Goal: Task Accomplishment & Management: Manage account settings

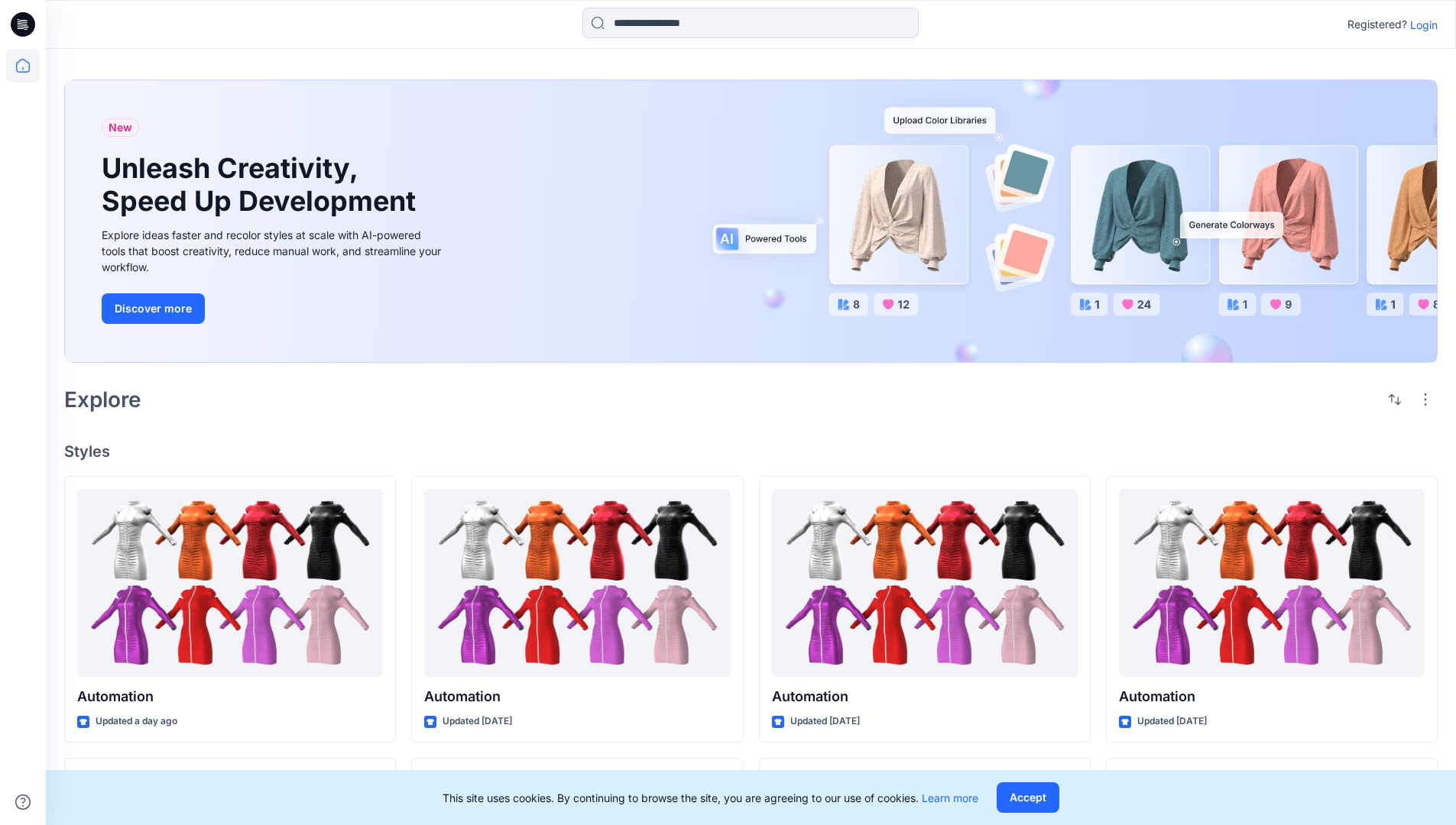
click at [1428, 27] on p "Login" at bounding box center [1424, 25] width 28 height 16
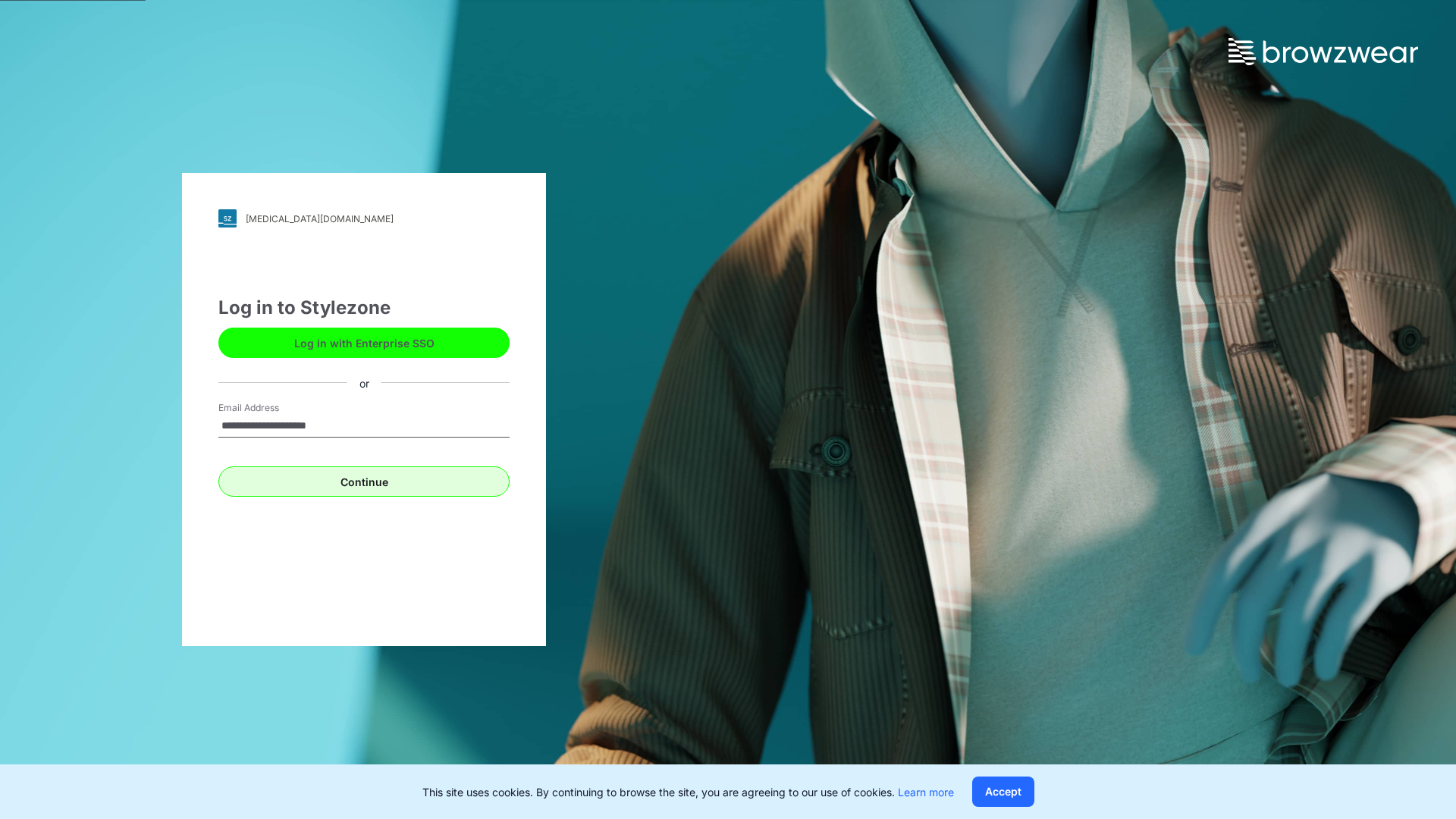
type input "**********"
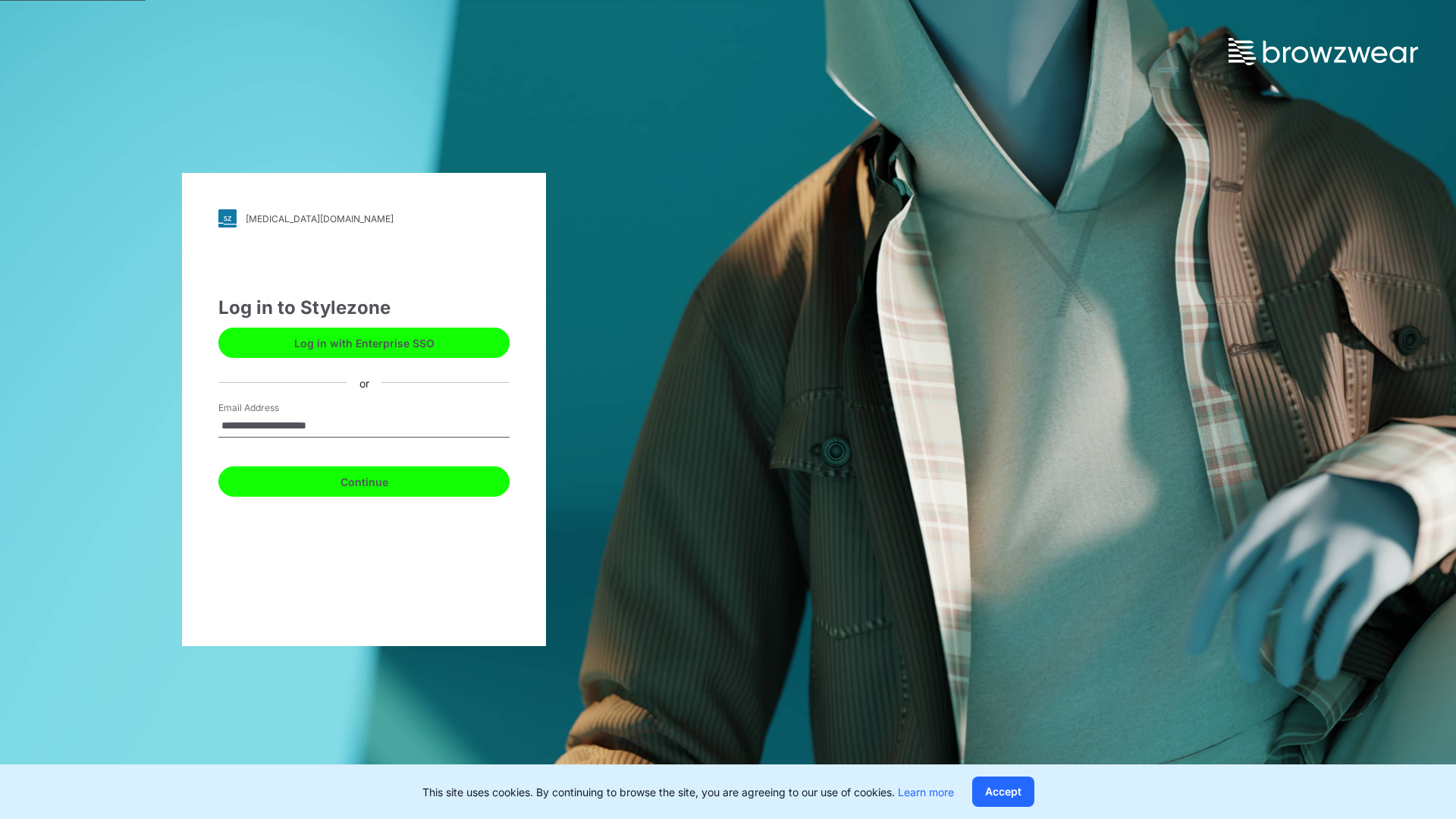
click at [390, 474] on button "Continue" at bounding box center [364, 481] width 292 height 30
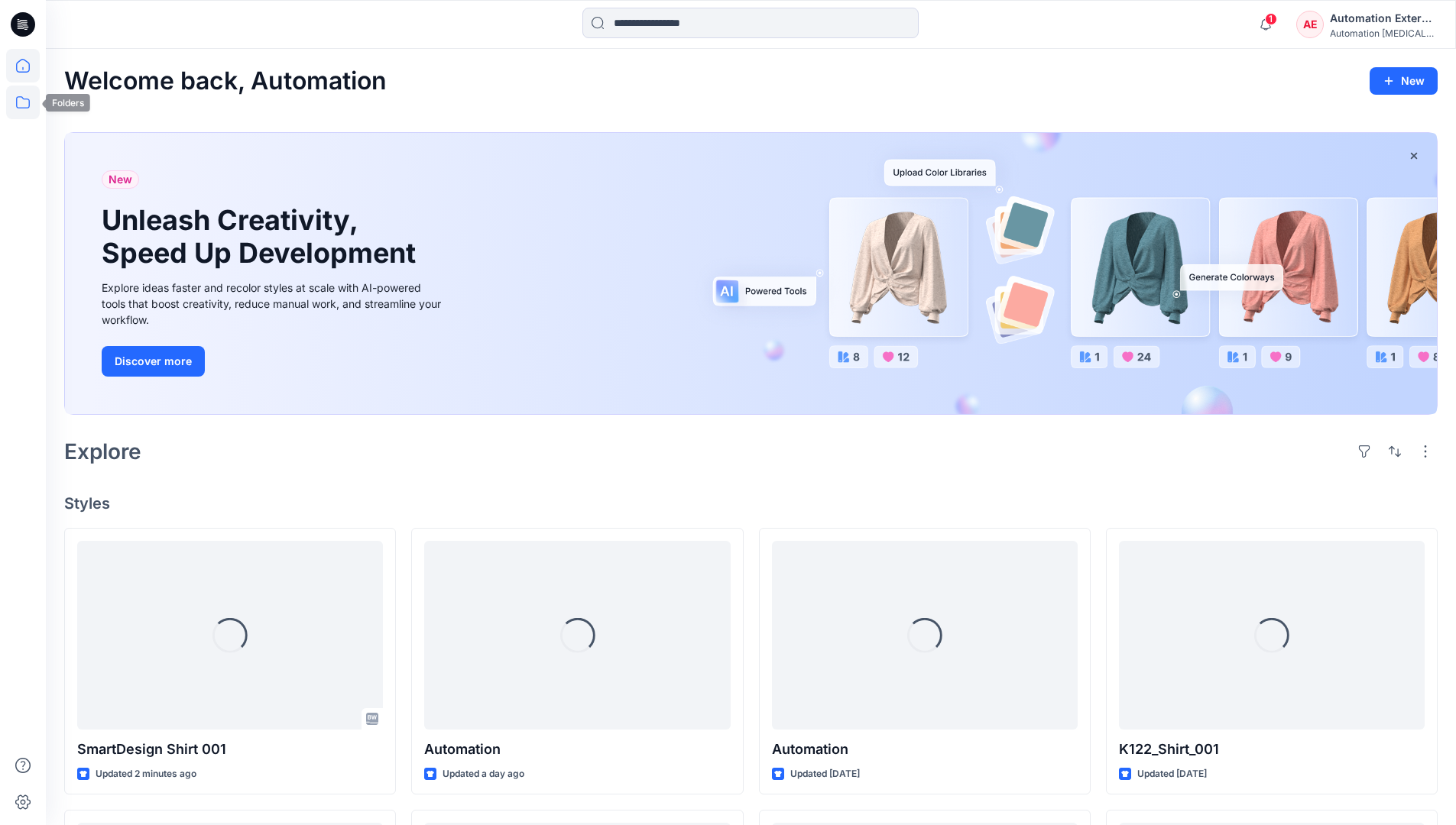
click at [24, 109] on icon at bounding box center [23, 102] width 34 height 34
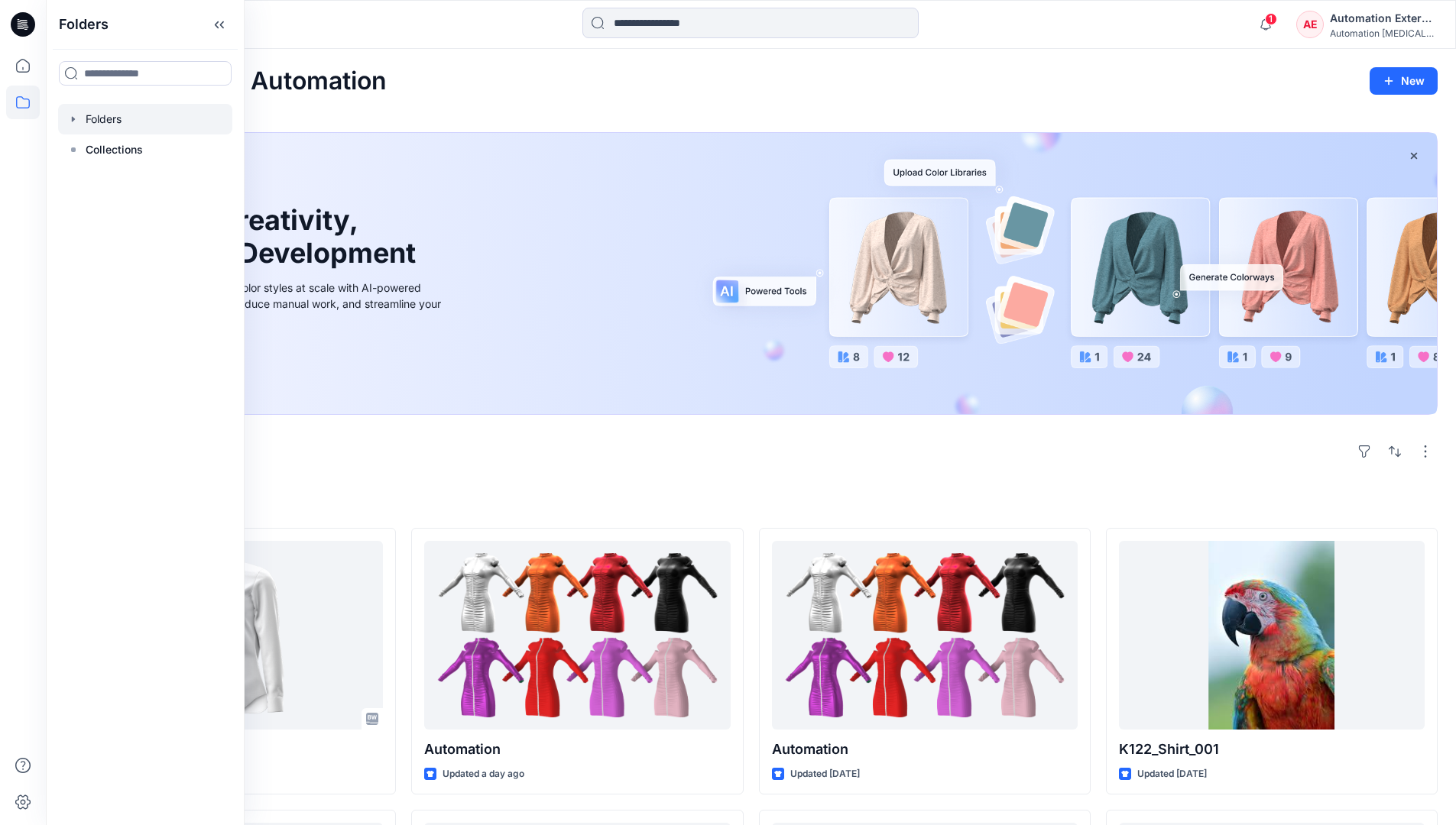
click at [115, 111] on div at bounding box center [146, 119] width 174 height 30
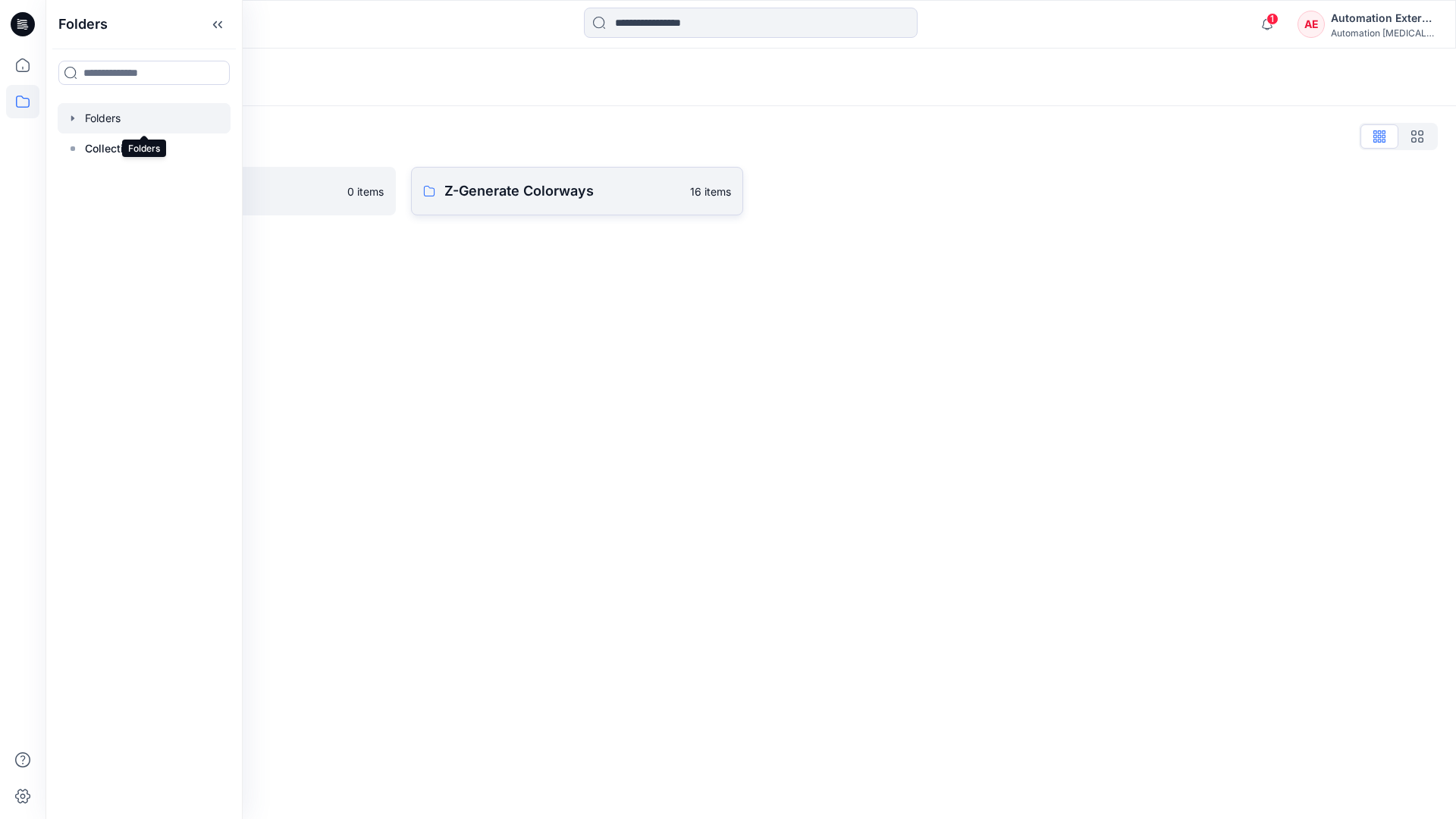
click at [535, 193] on p "Z-Generate Colorways" at bounding box center [563, 191] width 237 height 21
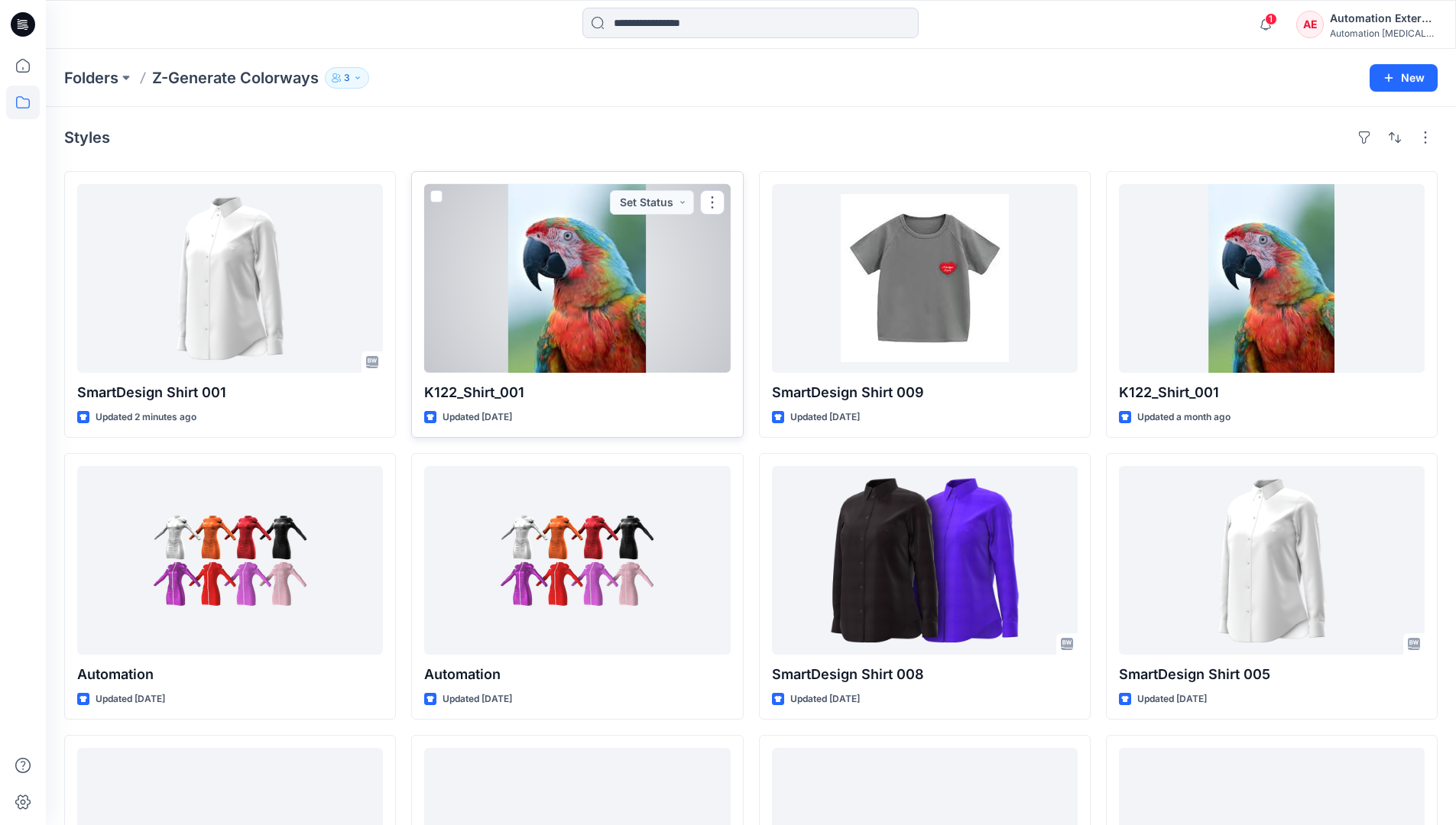
click at [442, 200] on span at bounding box center [436, 196] width 12 height 12
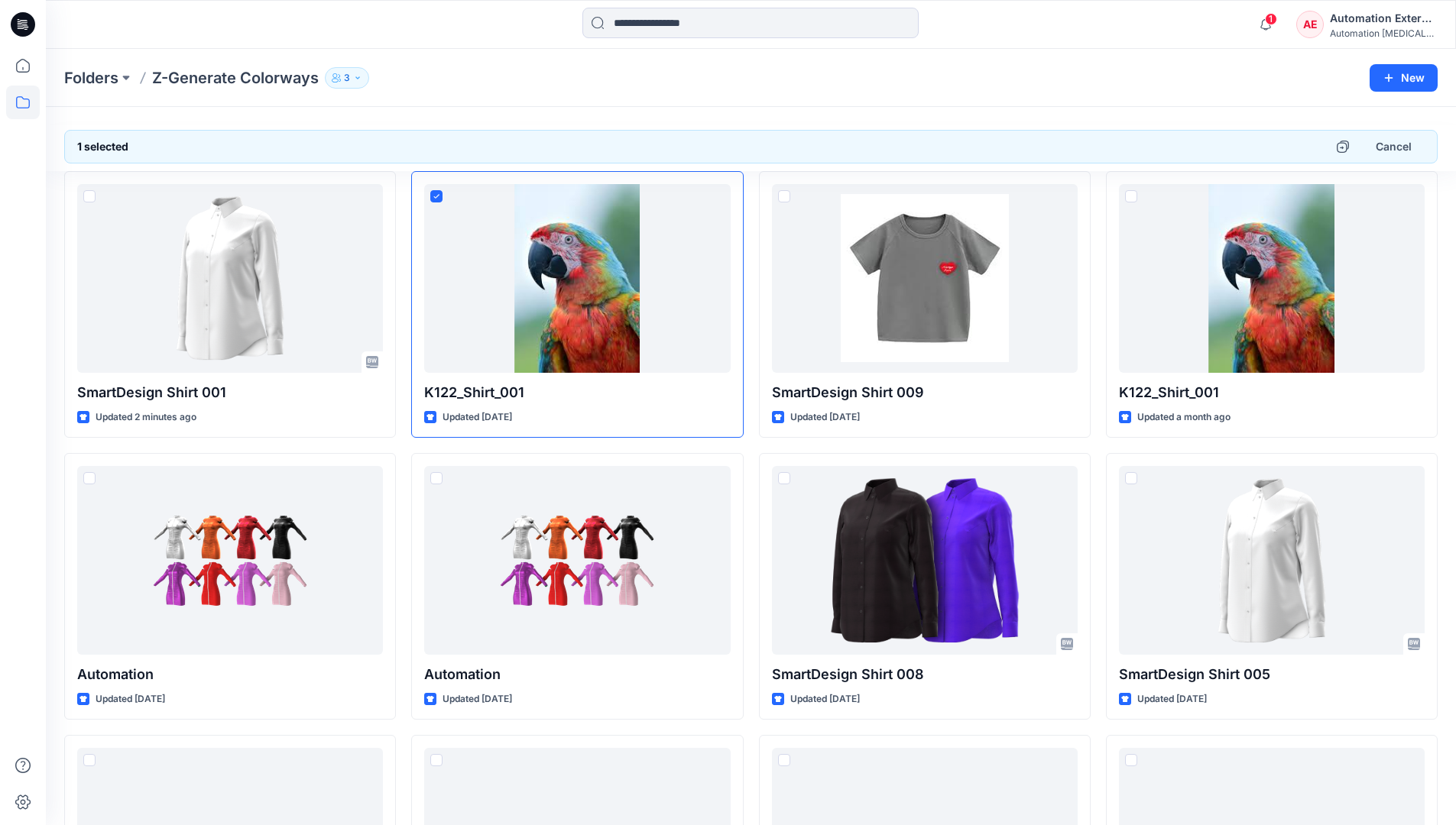
click at [1386, 19] on div "Automation External" at bounding box center [1383, 19] width 107 height 19
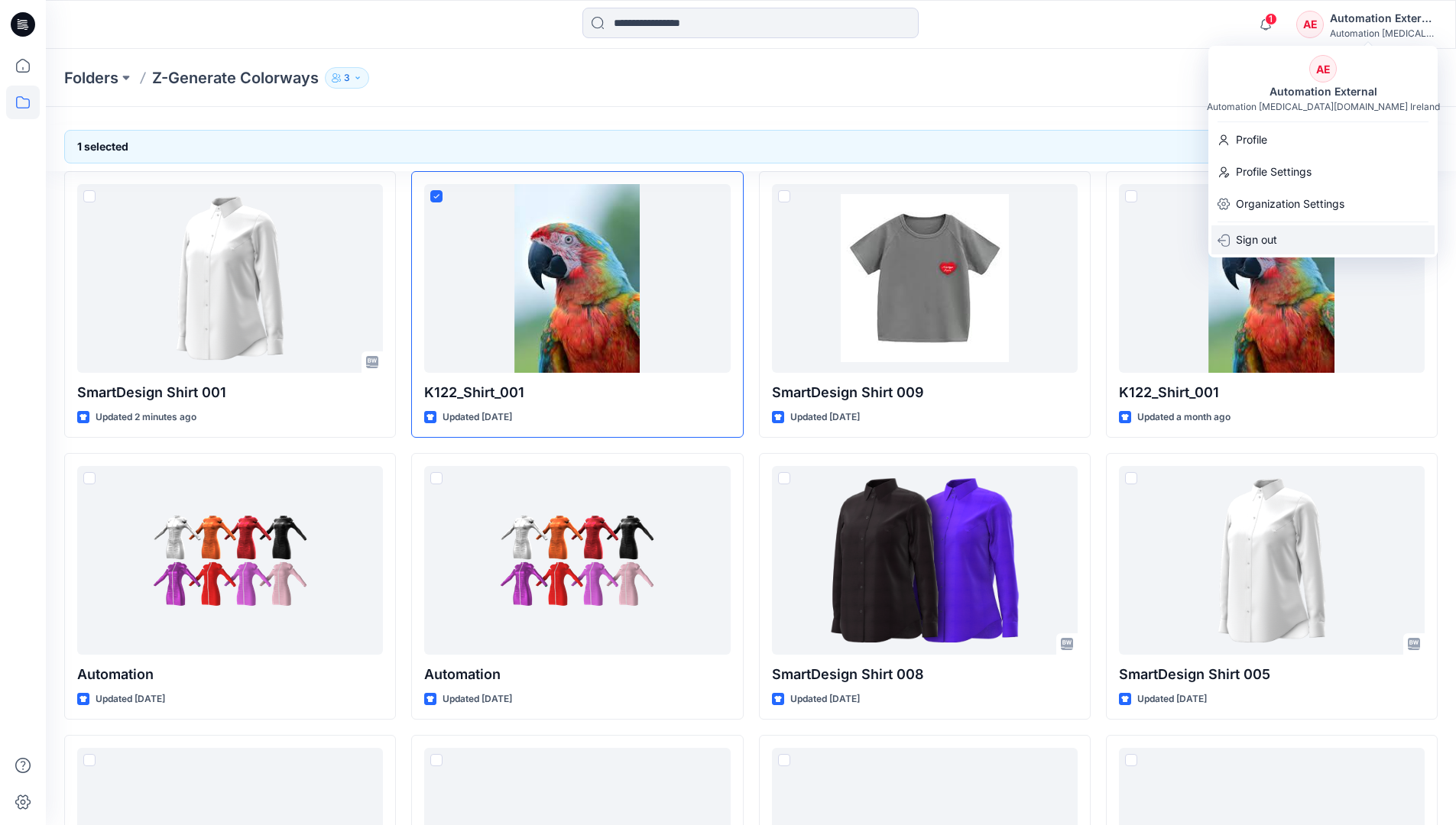
click at [1293, 234] on div "Sign out" at bounding box center [1323, 239] width 223 height 29
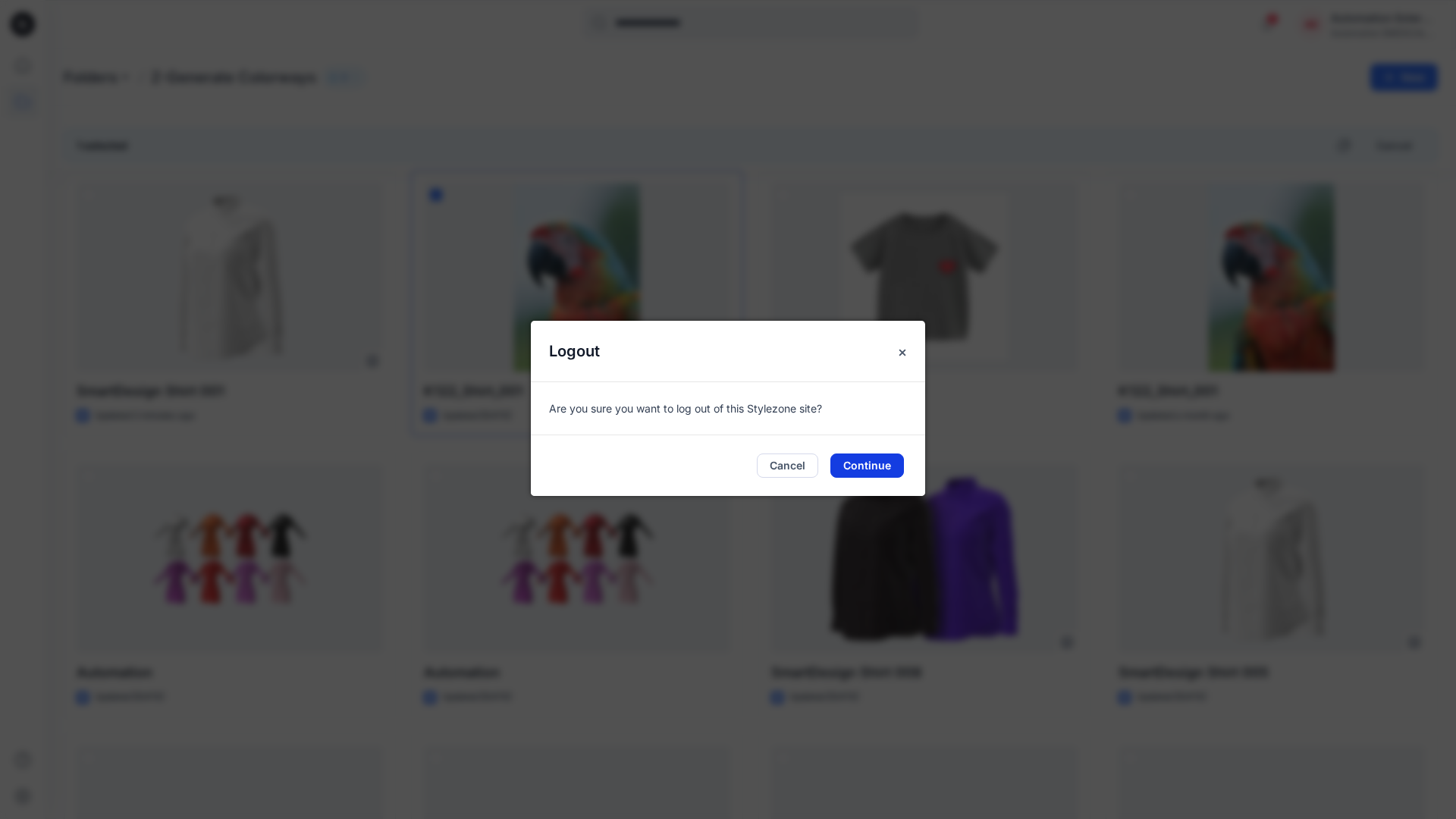
click at [892, 465] on button "Continue" at bounding box center [868, 465] width 74 height 24
